Goal: Transaction & Acquisition: Purchase product/service

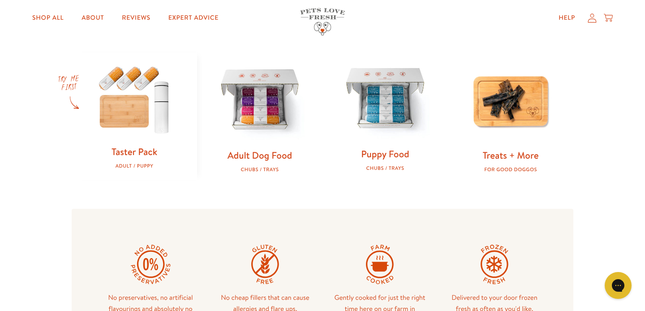
scroll to position [275, 0]
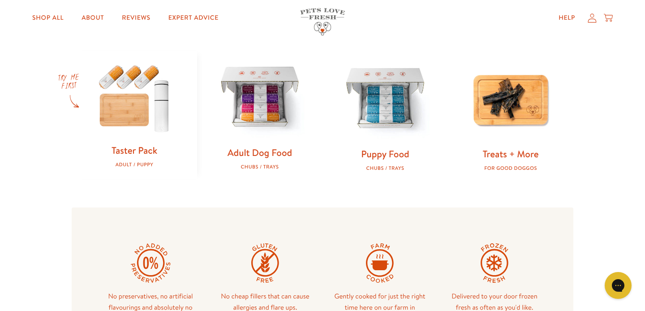
click at [262, 154] on link "Adult Dog Food" at bounding box center [260, 152] width 65 height 13
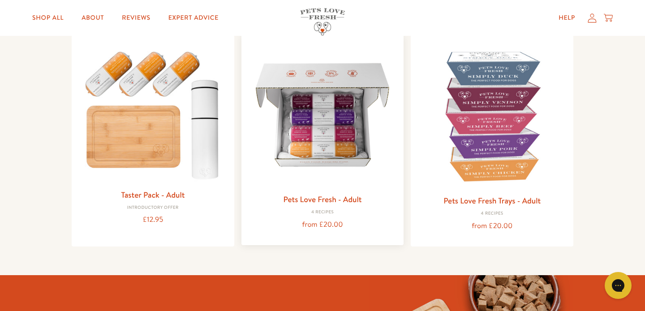
scroll to position [102, 0]
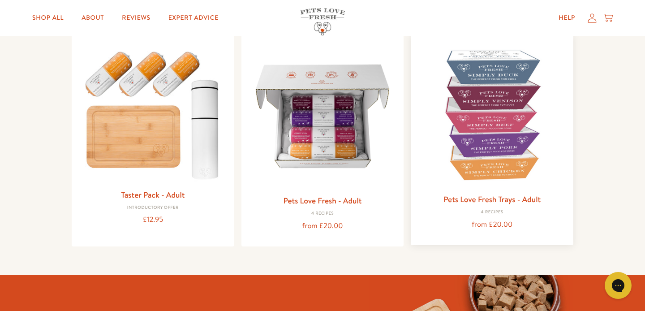
click at [462, 199] on link "Pets Love Fresh Trays - Adult" at bounding box center [492, 199] width 97 height 11
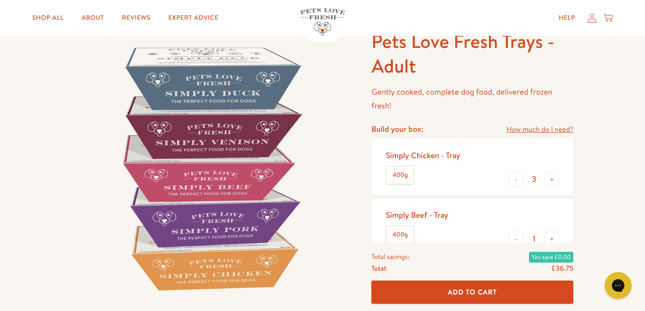
scroll to position [56, 0]
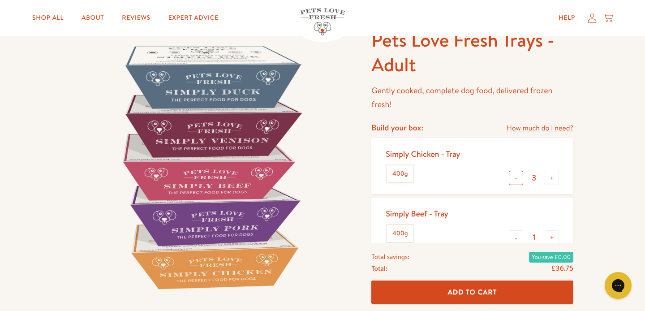
click at [517, 177] on button "-" at bounding box center [516, 178] width 14 height 14
type input "1"
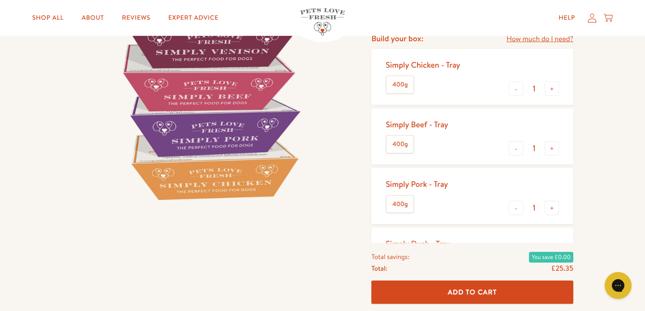
scroll to position [163, 0]
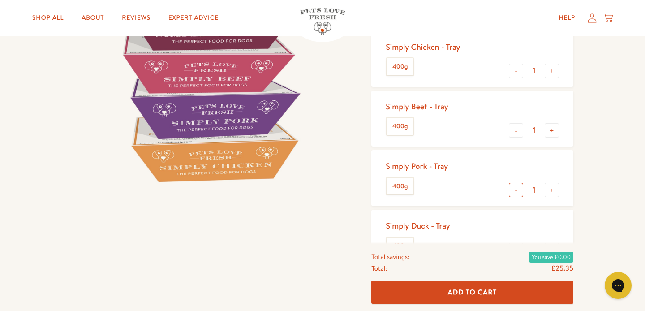
click at [515, 186] on button "-" at bounding box center [516, 190] width 14 height 14
type input "0"
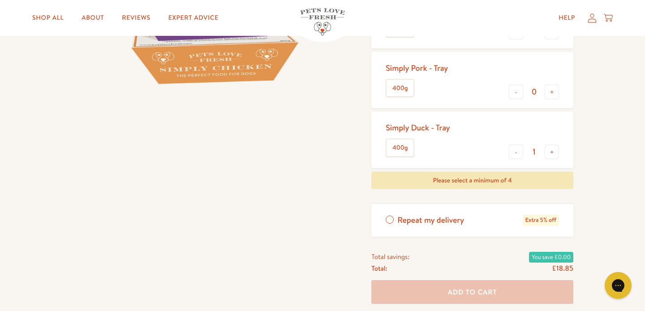
scroll to position [270, 0]
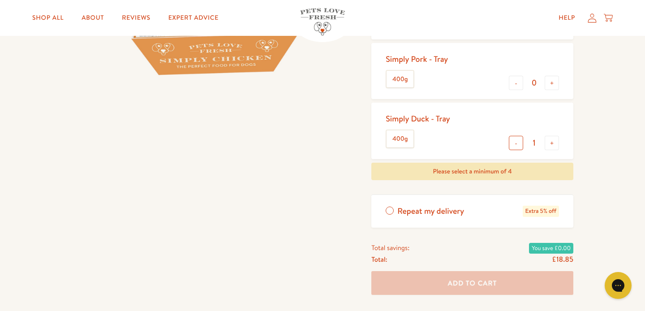
click at [518, 140] on button "-" at bounding box center [516, 143] width 14 height 14
type input "0"
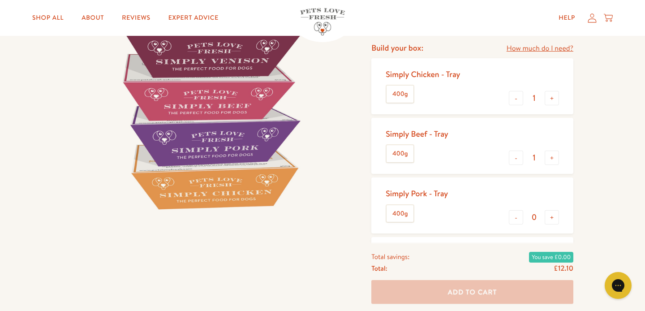
scroll to position [125, 0]
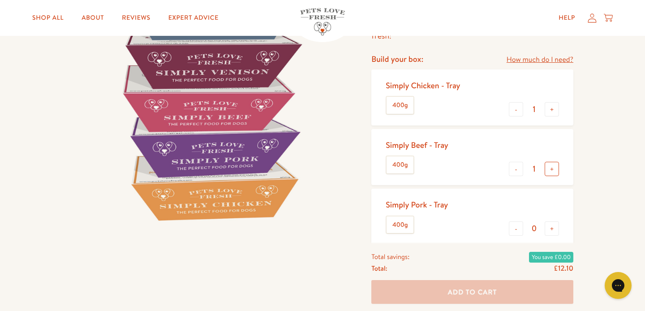
click at [549, 167] on button "+" at bounding box center [552, 169] width 14 height 14
type input "2"
click at [551, 110] on button "+" at bounding box center [552, 109] width 14 height 14
type input "2"
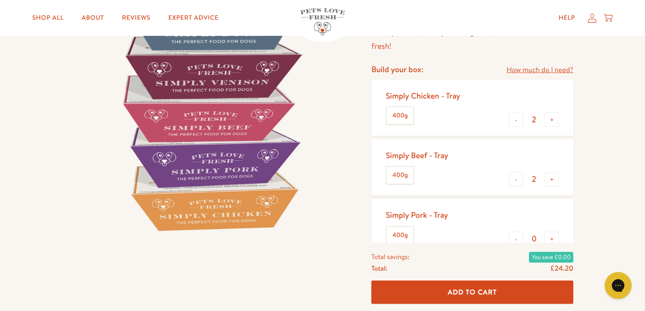
scroll to position [64, 0]
